Goal: Task Accomplishment & Management: Manage account settings

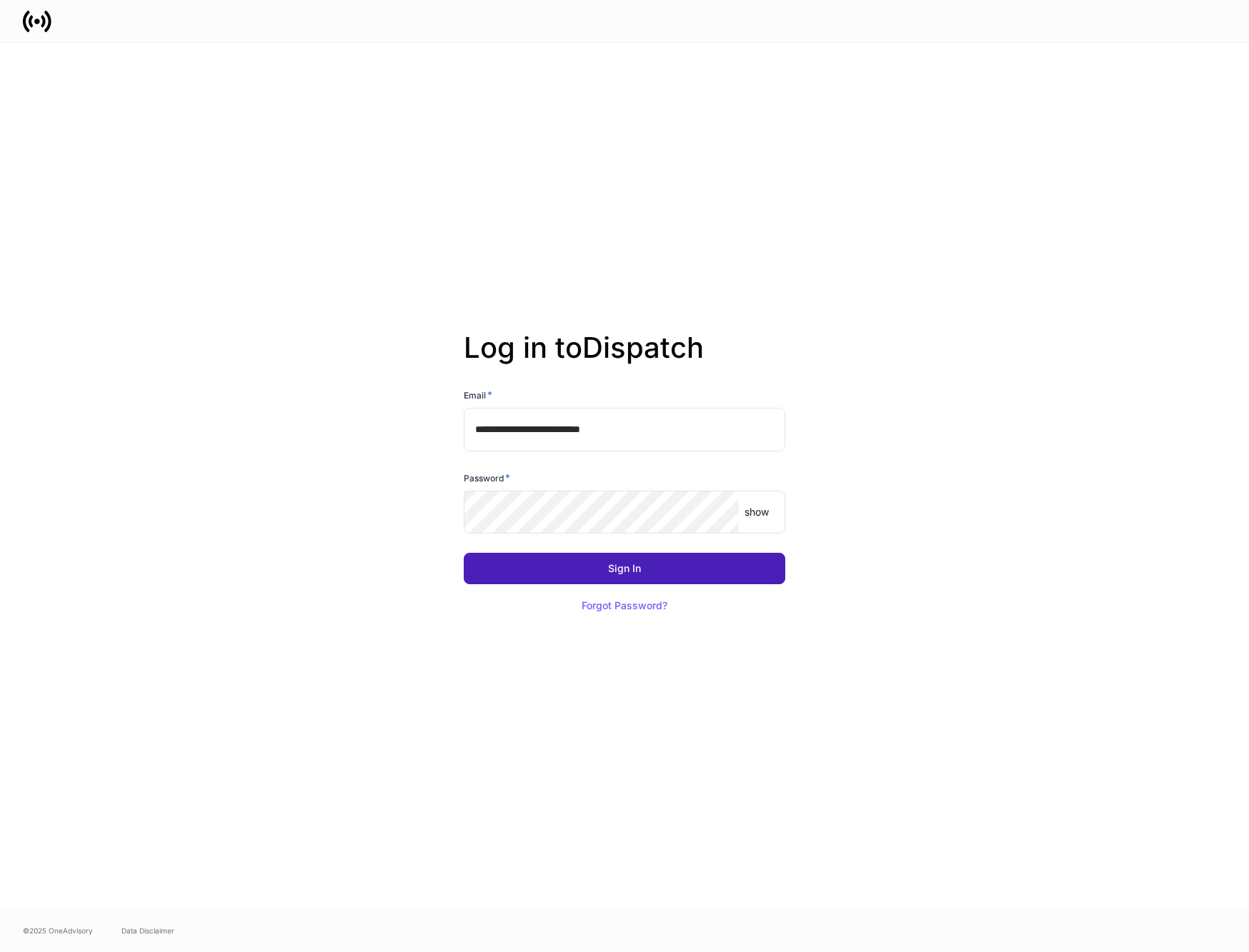
click at [557, 579] on button "Sign In" at bounding box center [624, 569] width 321 height 32
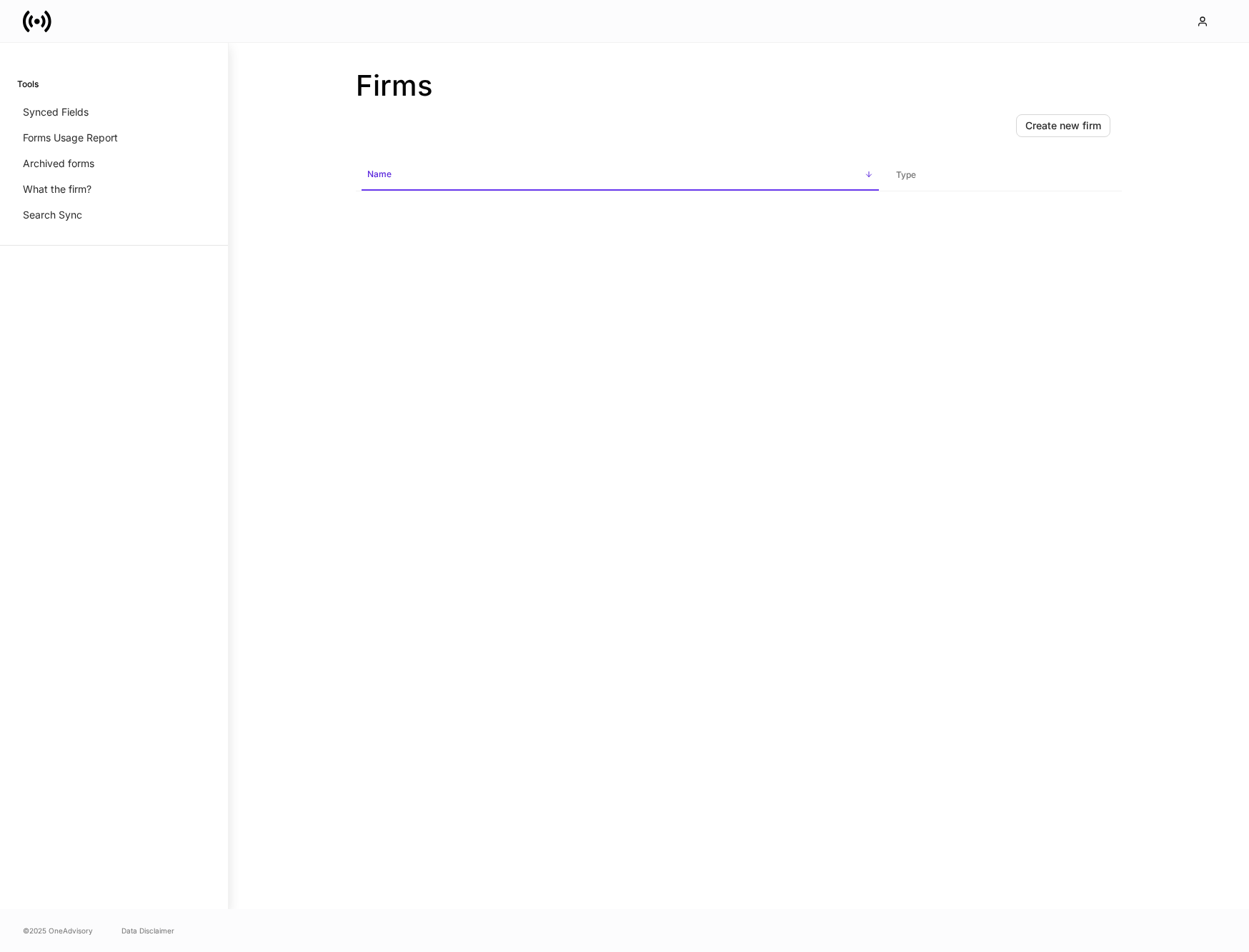
click at [863, 36] on div at bounding box center [624, 21] width 1249 height 42
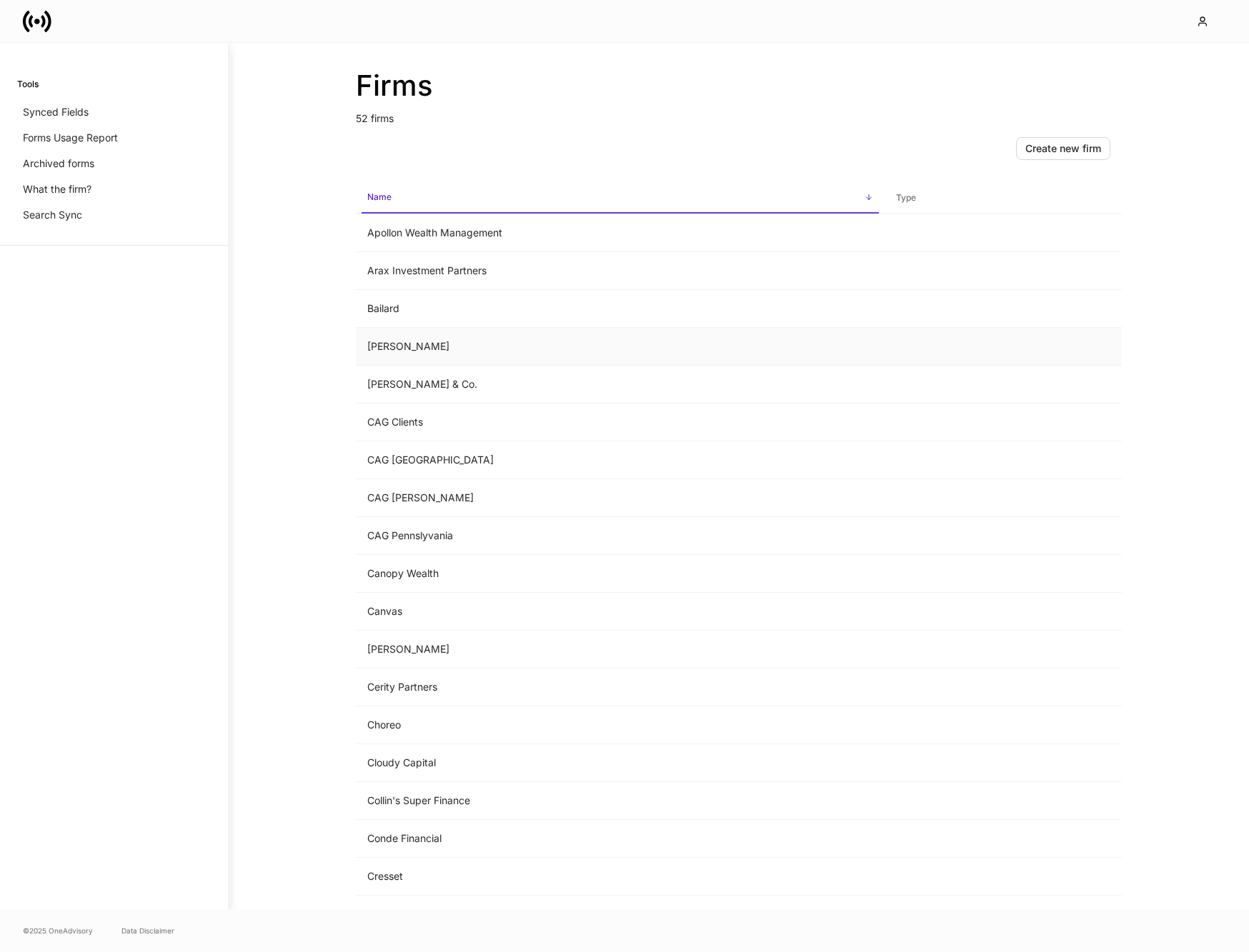
scroll to position [601, 0]
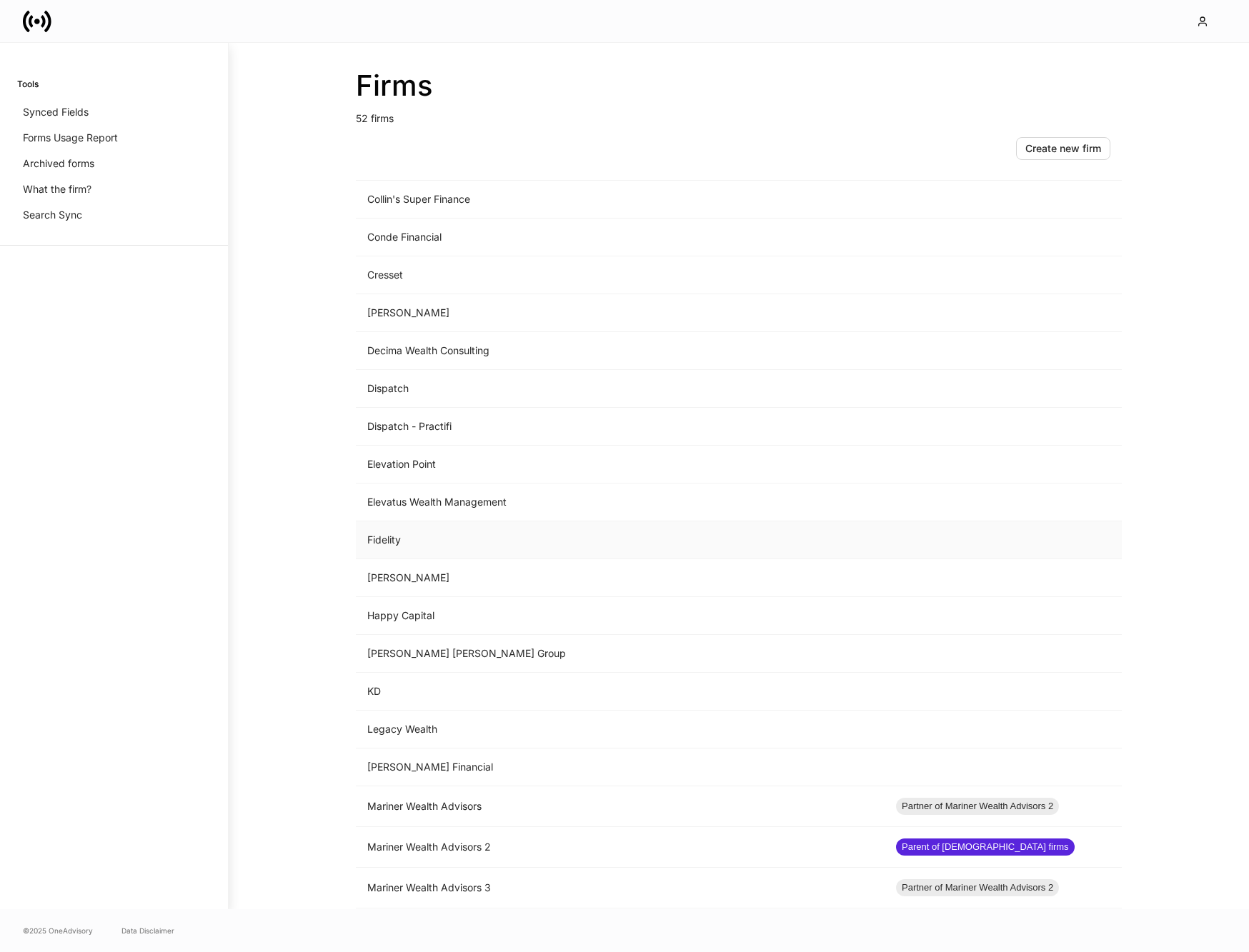
click at [400, 539] on td "Fidelity" at bounding box center [619, 540] width 528 height 38
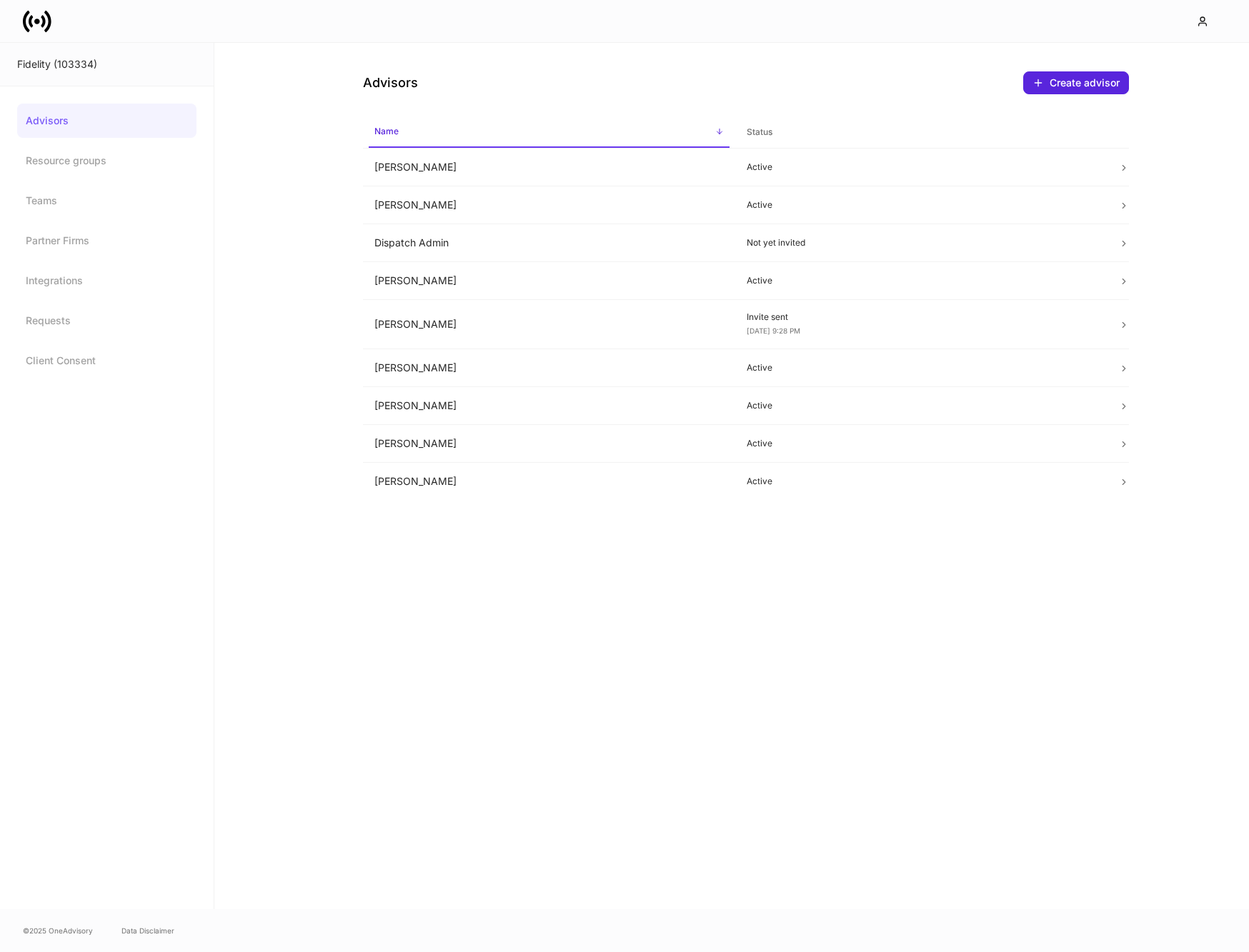
click at [46, 64] on div "Fidelity (103334)" at bounding box center [107, 64] width 180 height 15
click at [37, 23] on icon at bounding box center [37, 21] width 6 height 6
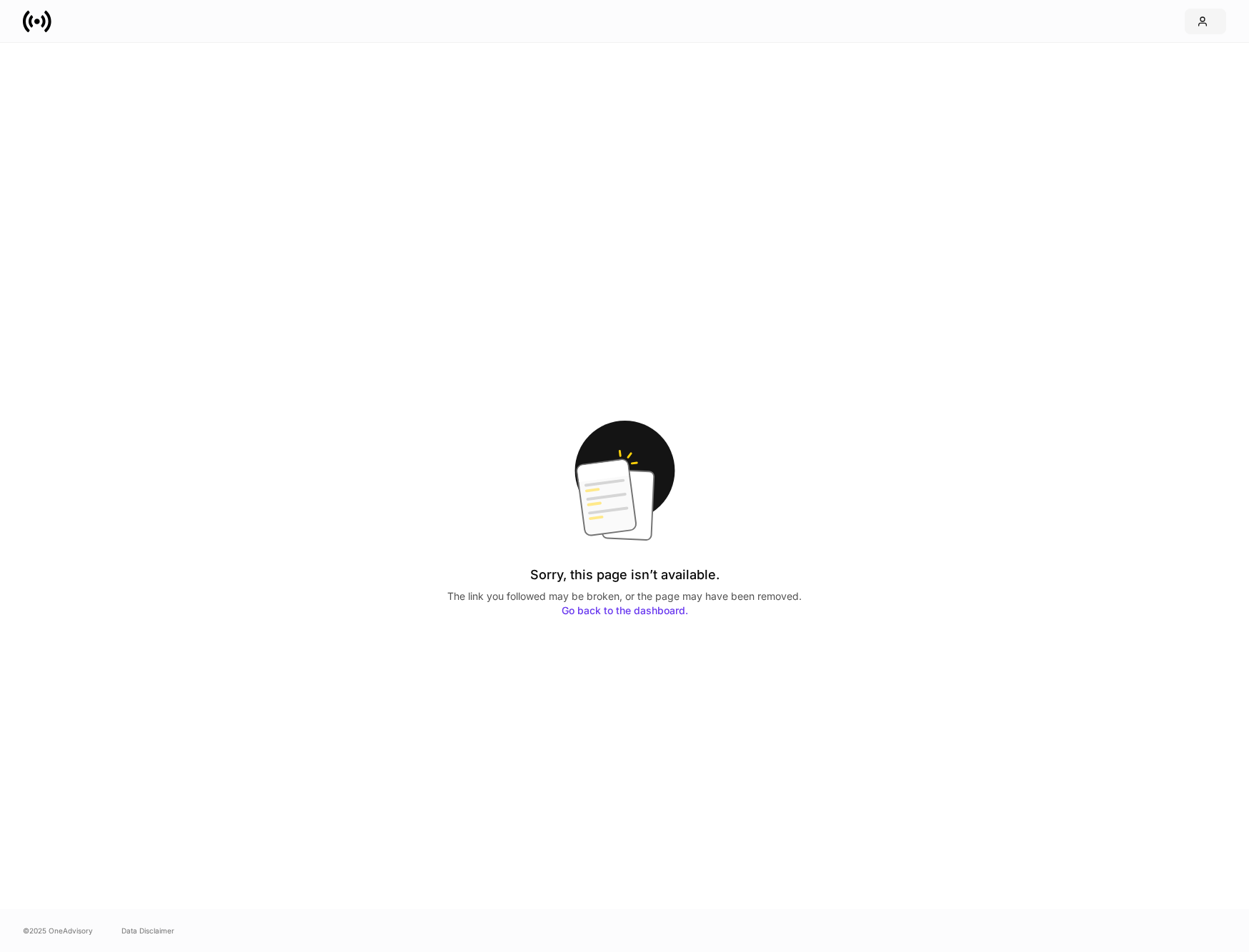
click at [1203, 21] on icon "button" at bounding box center [1202, 21] width 11 height 11
click at [1127, 67] on li "Settings" at bounding box center [1140, 73] width 172 height 27
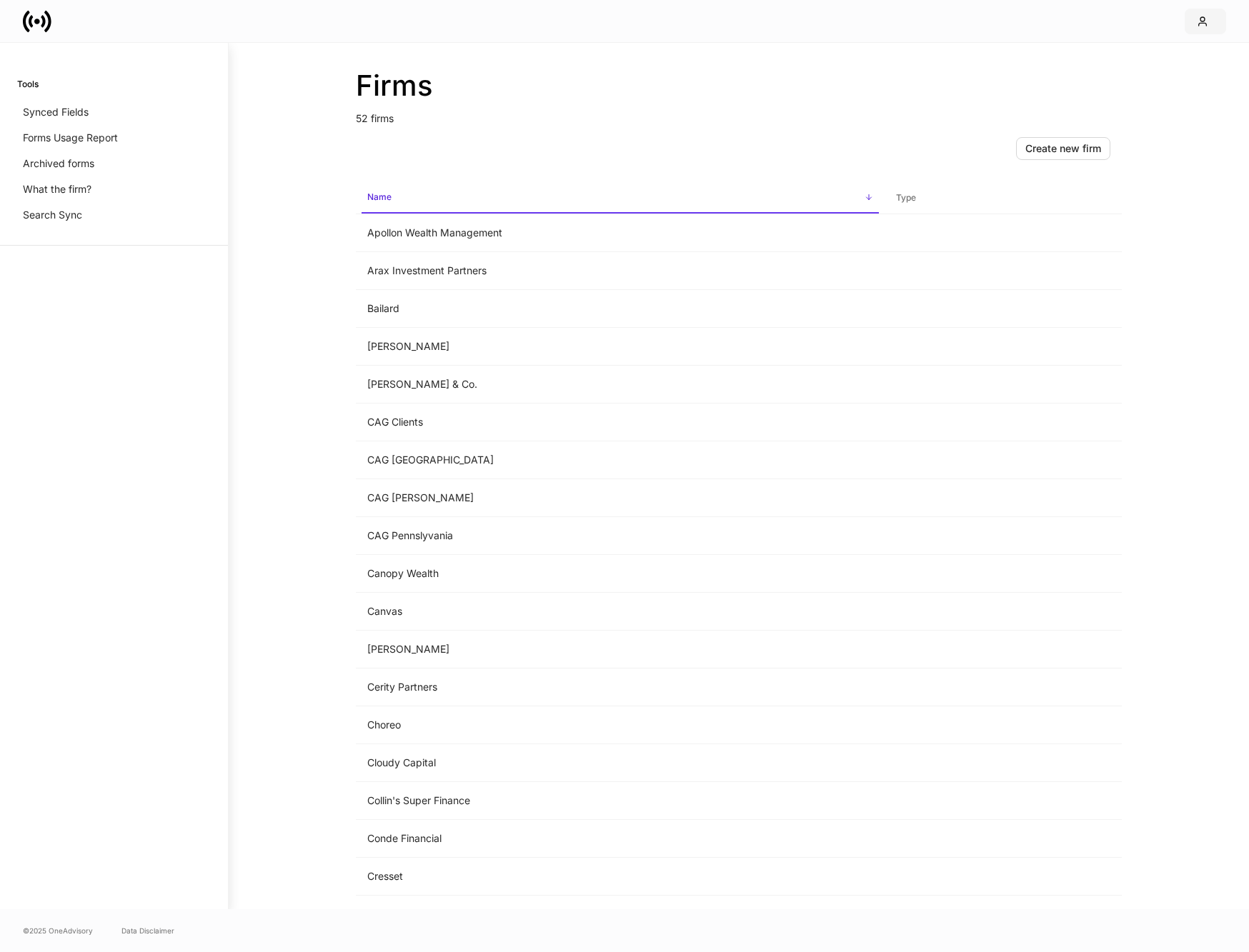
click at [1191, 27] on button "button" at bounding box center [1205, 21] width 41 height 26
click at [575, 27] on div at bounding box center [624, 476] width 1249 height 952
click at [1199, 21] on icon "button" at bounding box center [1202, 21] width 11 height 11
click at [1070, 66] on div at bounding box center [1073, 73] width 15 height 15
click at [33, 36] on div at bounding box center [624, 21] width 1249 height 42
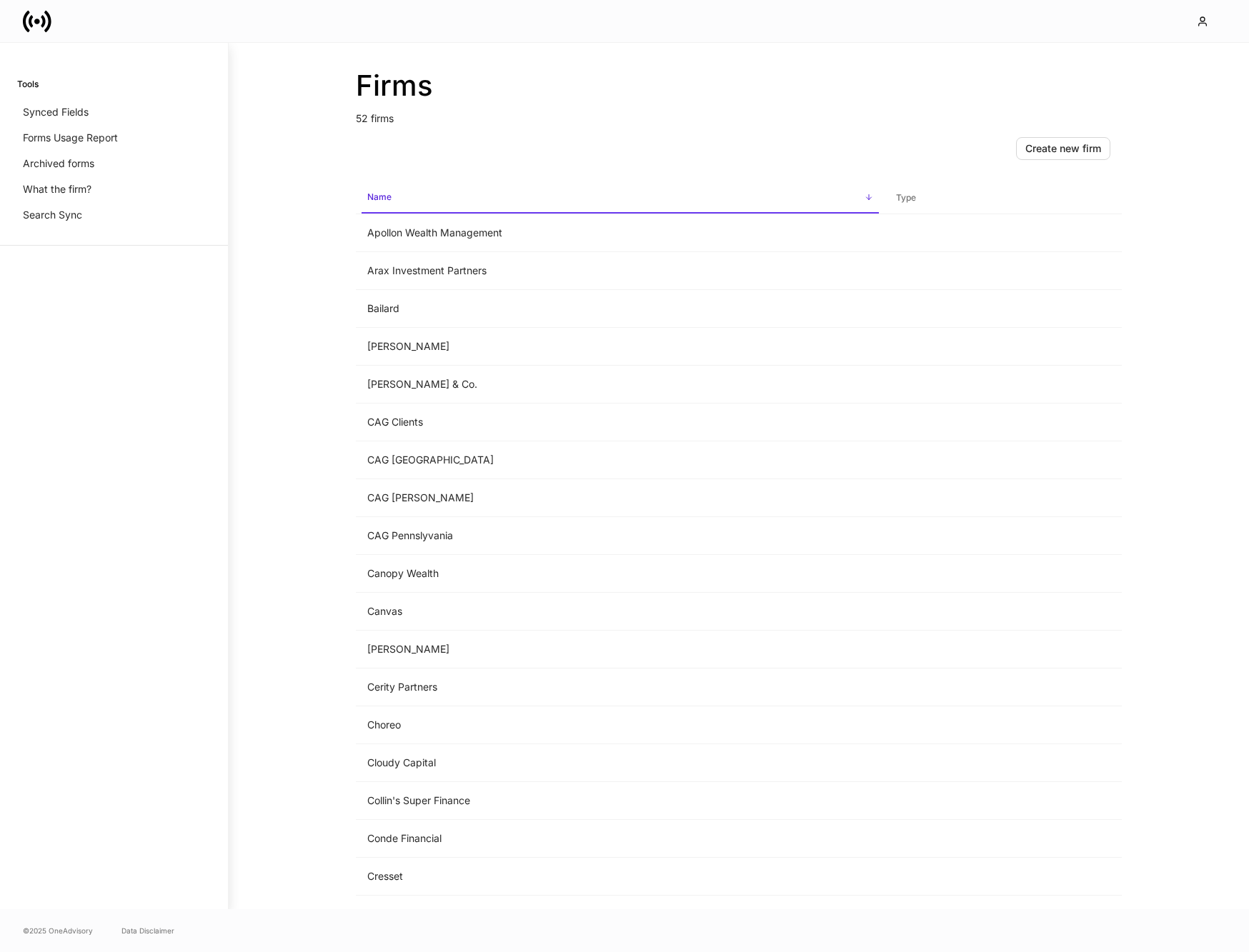
click at [35, 10] on icon at bounding box center [37, 21] width 28 height 28
click at [71, 192] on p "What the firm?" at bounding box center [58, 189] width 69 height 15
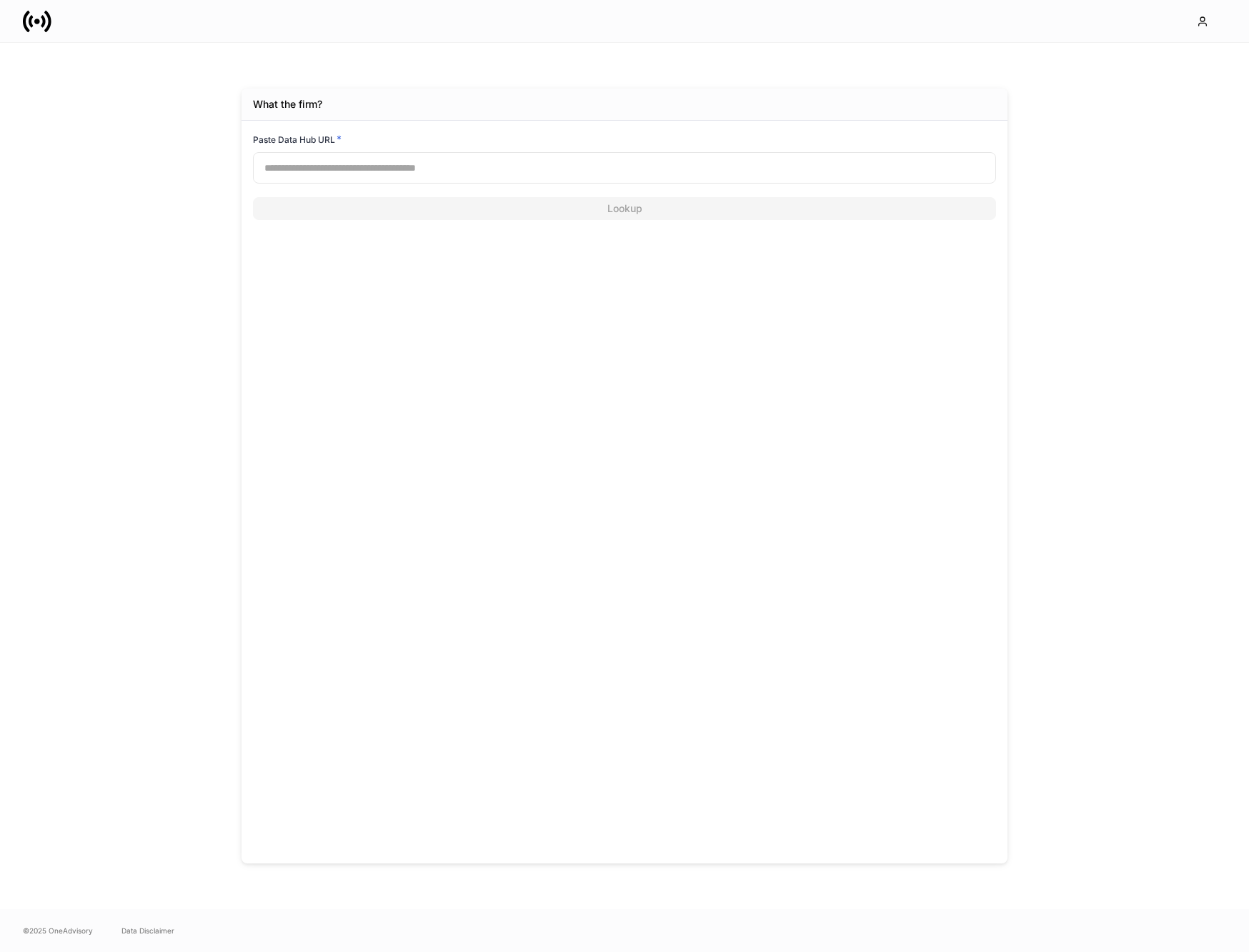
click at [391, 180] on input "text" at bounding box center [624, 168] width 743 height 32
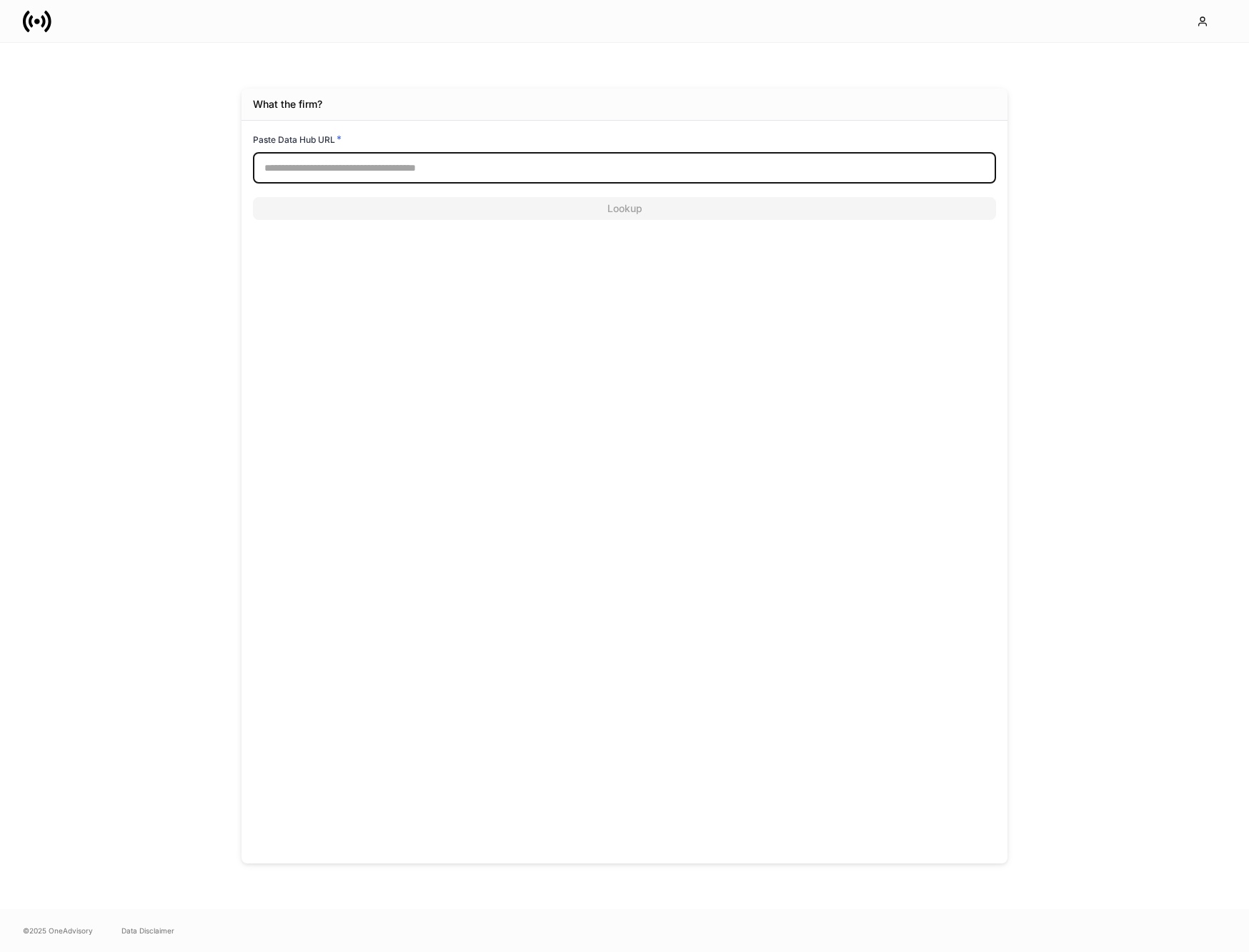
paste input "**********"
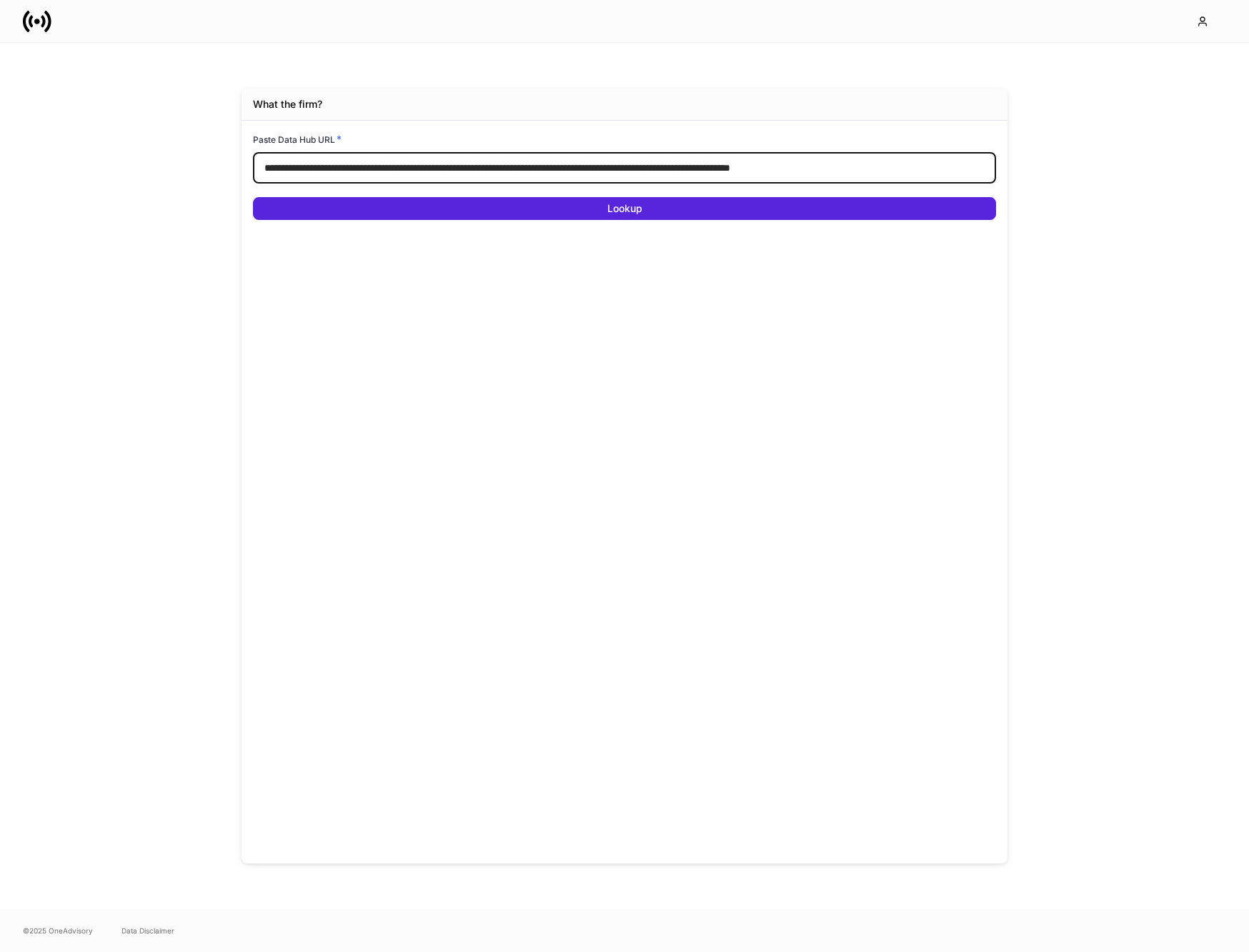
type input "**********"
click at [253, 198] on button "Lookup" at bounding box center [624, 209] width 743 height 23
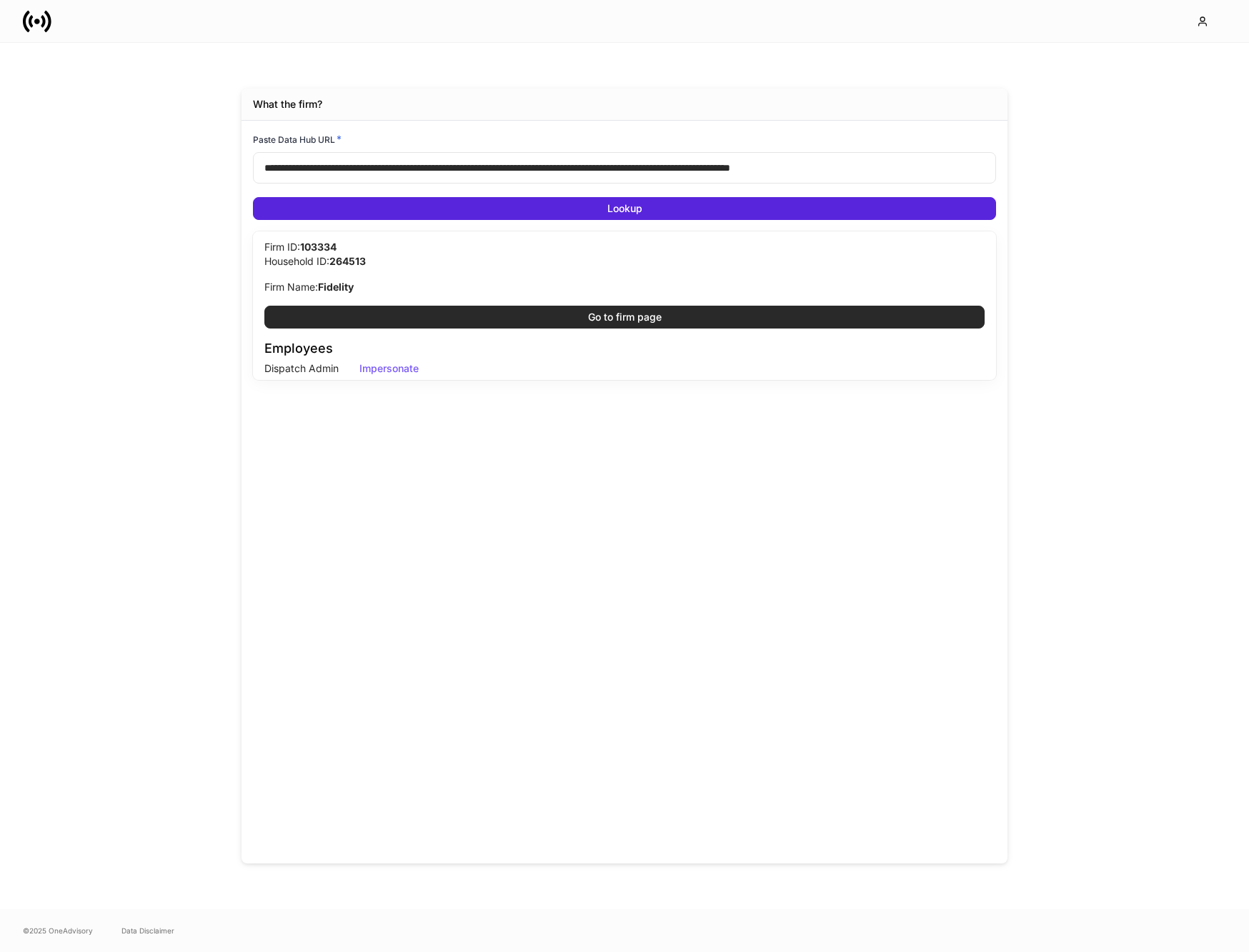
click at [328, 317] on button "Go to firm page" at bounding box center [624, 317] width 720 height 23
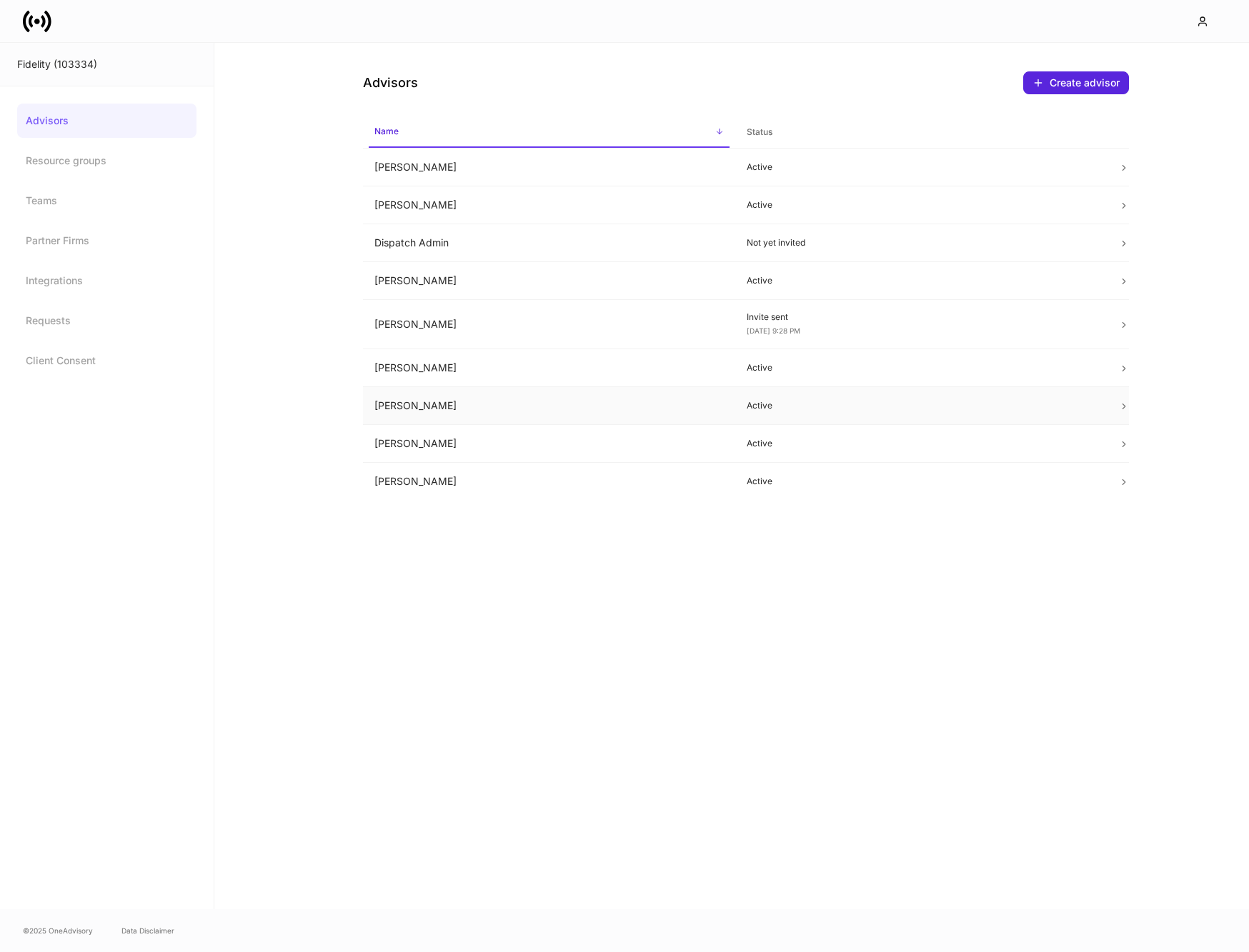
click at [468, 412] on td "[PERSON_NAME]" at bounding box center [548, 406] width 372 height 38
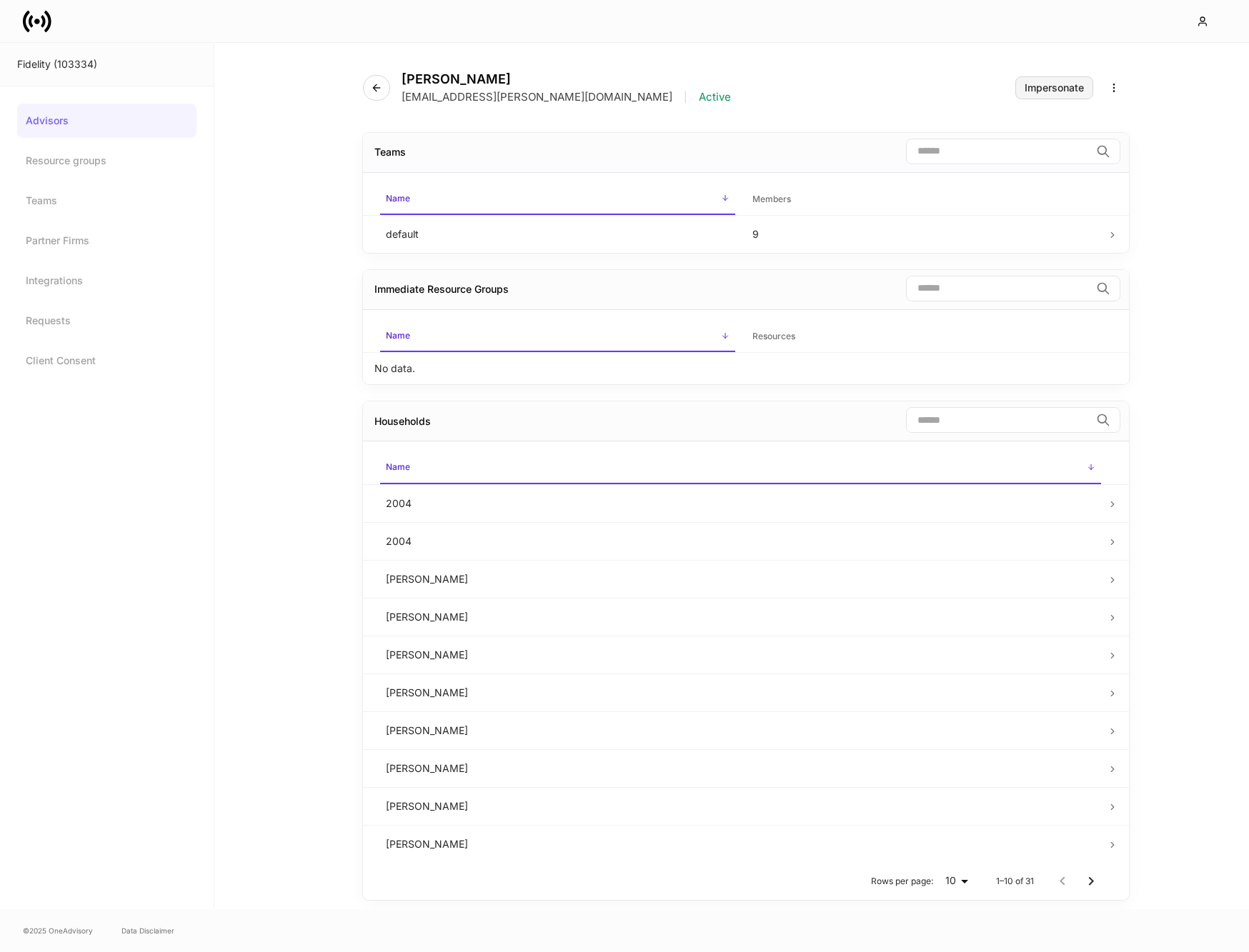
click at [1050, 87] on div "Impersonate" at bounding box center [1053, 88] width 59 height 10
click at [996, 418] on input "search" at bounding box center [997, 420] width 185 height 26
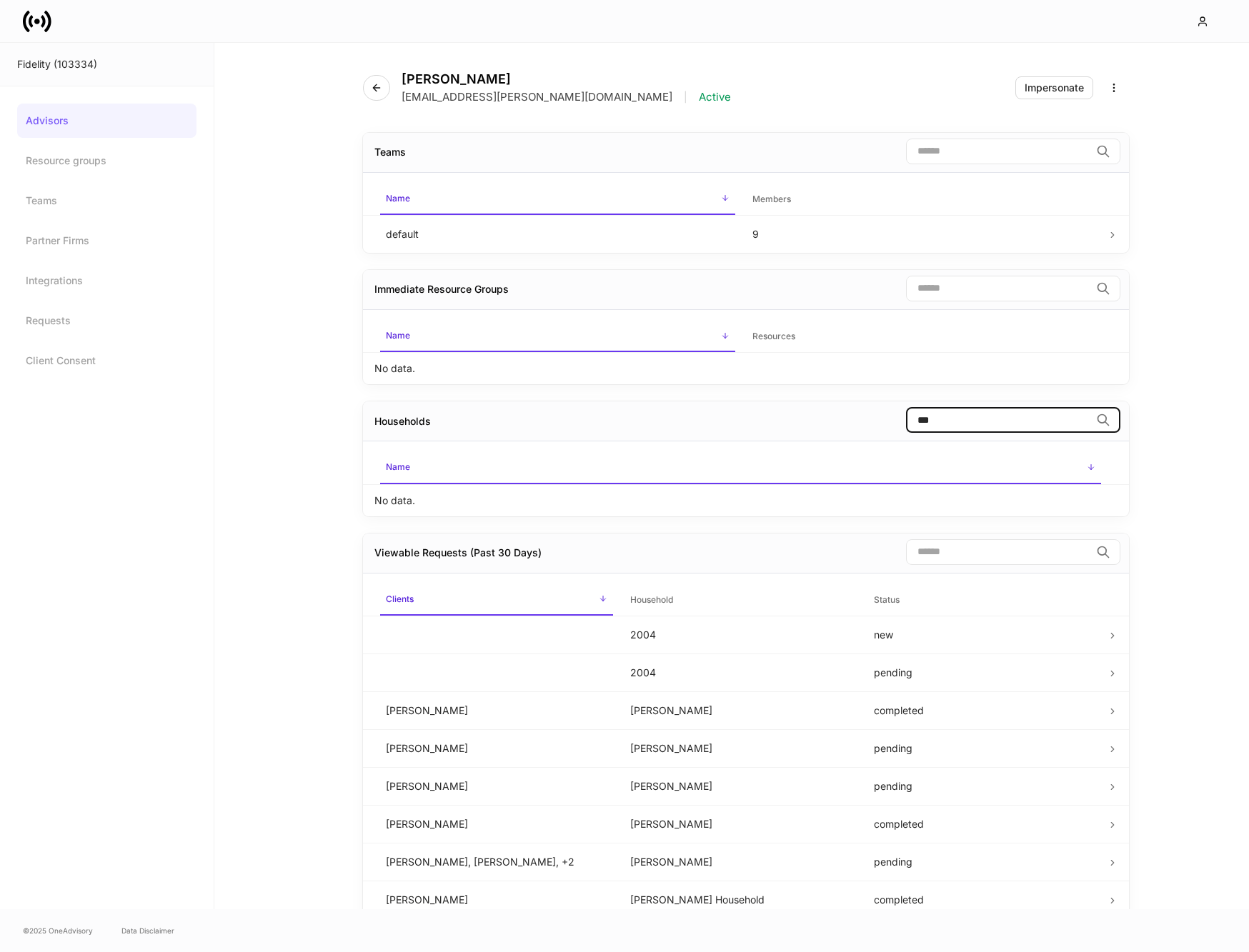
type input "****"
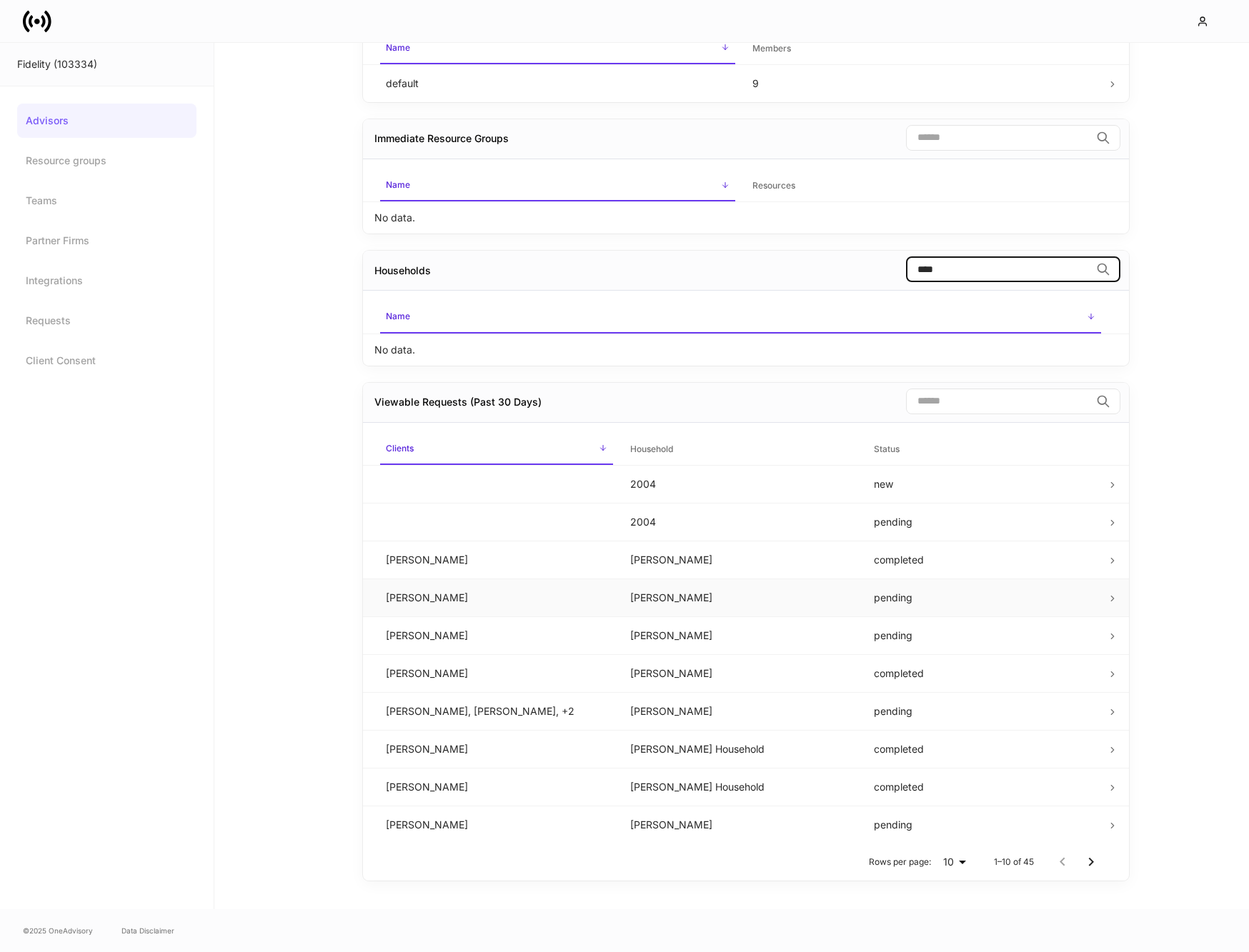
scroll to position [153, 0]
click at [1071, 271] on input "****" at bounding box center [997, 267] width 185 height 26
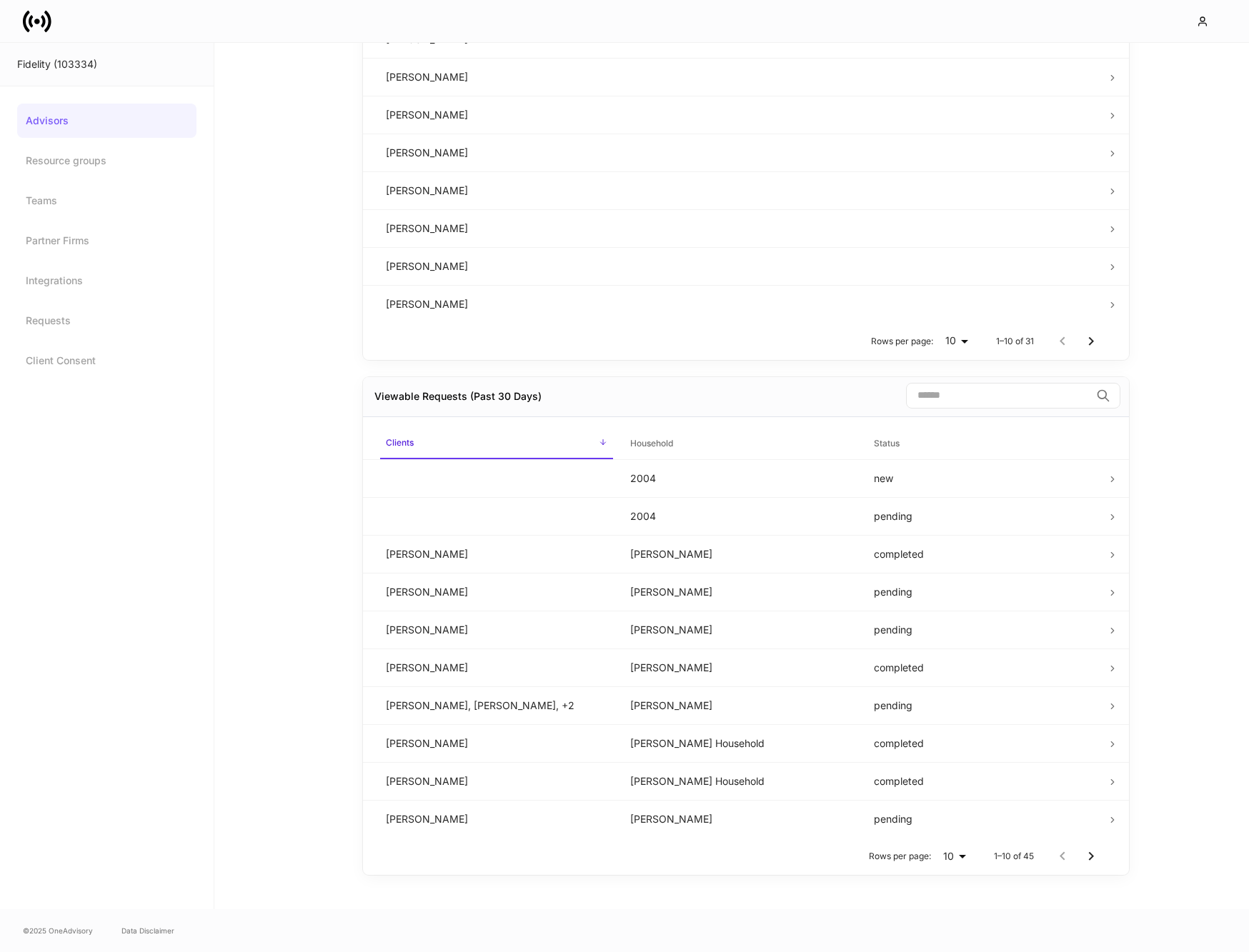
scroll to position [0, 0]
